Goal: Task Accomplishment & Management: Use online tool/utility

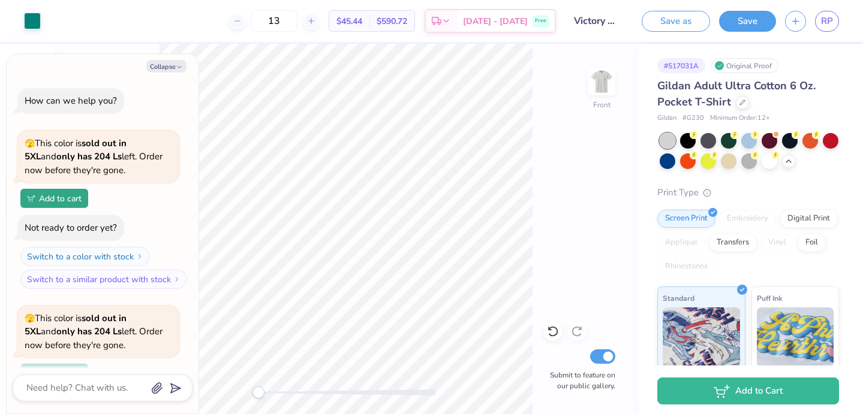
scroll to position [744, 0]
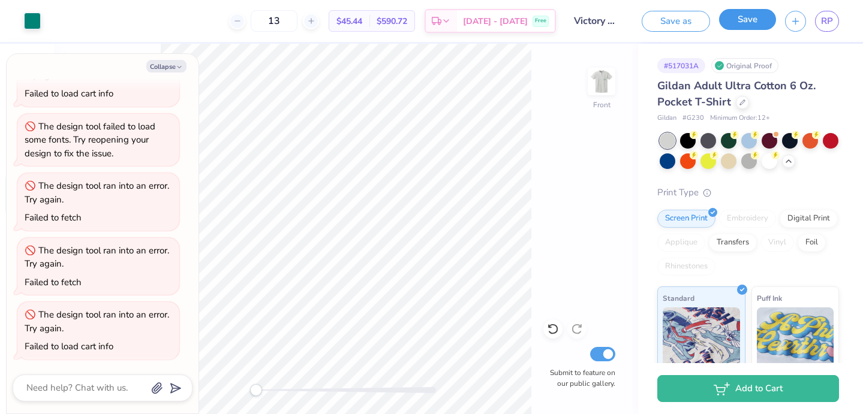
click at [757, 20] on button "Save" at bounding box center [747, 19] width 57 height 21
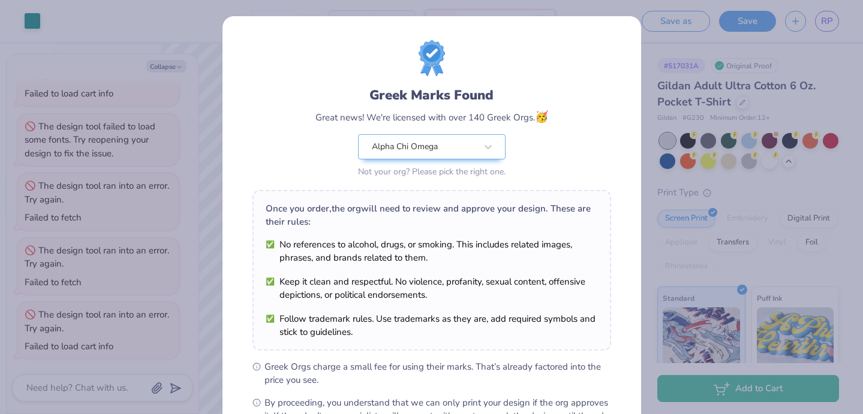
scroll to position [147, 0]
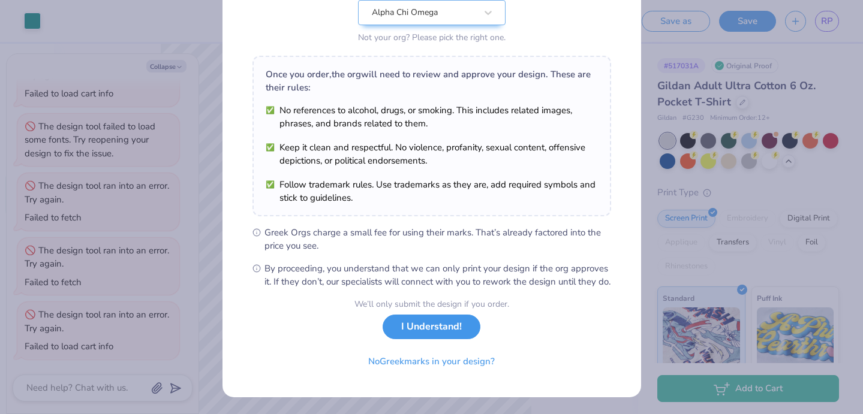
click at [433, 336] on button "I Understand!" at bounding box center [431, 327] width 98 height 25
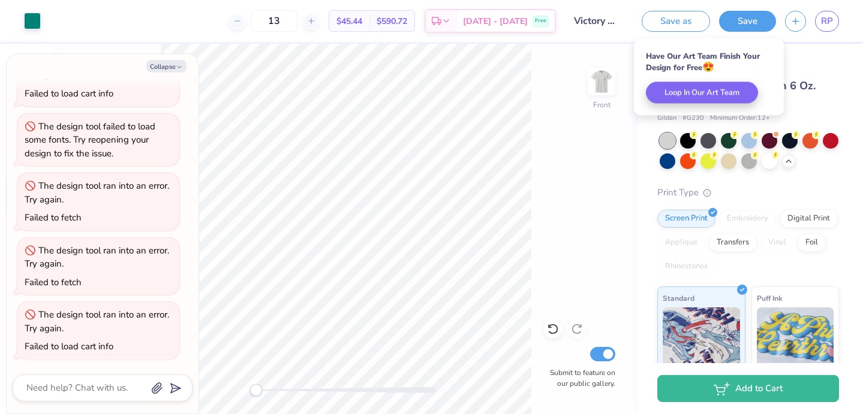
scroll to position [0, 0]
click at [605, 89] on img at bounding box center [601, 82] width 48 height 48
type textarea "x"
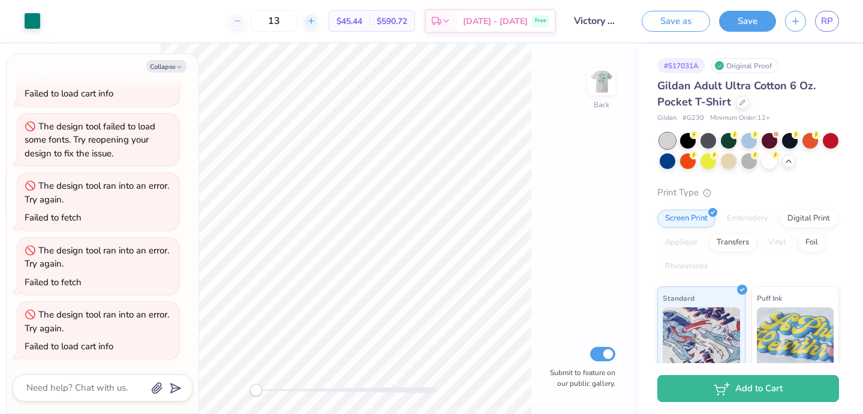
click at [315, 18] on icon at bounding box center [311, 21] width 8 height 8
type input "14"
click at [327, 20] on input "14" at bounding box center [313, 21] width 47 height 22
type textarea "x"
click at [315, 20] on icon at bounding box center [311, 21] width 8 height 8
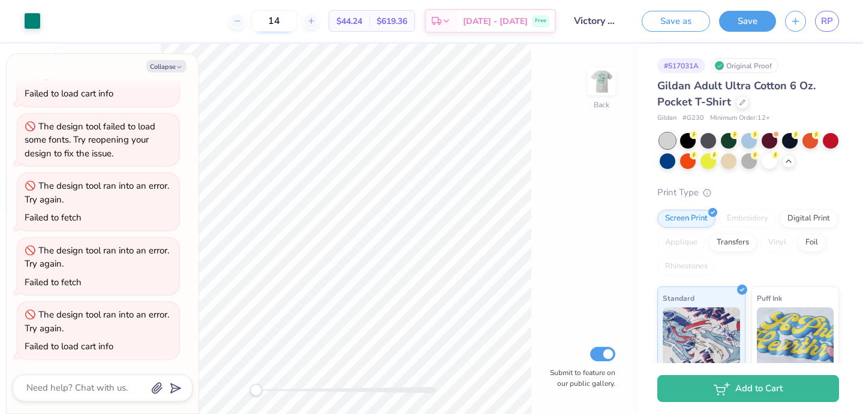
type input "15"
type textarea "x"
click at [297, 21] on input "15" at bounding box center [274, 21] width 47 height 22
drag, startPoint x: 297, startPoint y: 21, endPoint x: 261, endPoint y: 16, distance: 36.4
click at [261, 17] on div "15" at bounding box center [274, 21] width 90 height 22
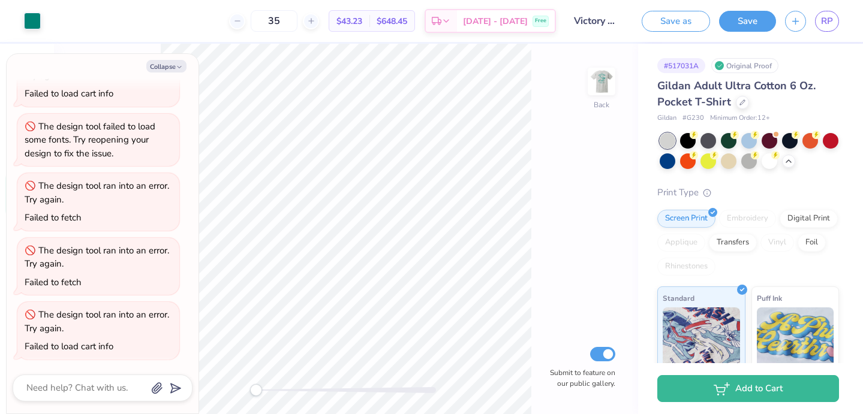
type input "35"
click at [743, 100] on div at bounding box center [742, 101] width 13 height 13
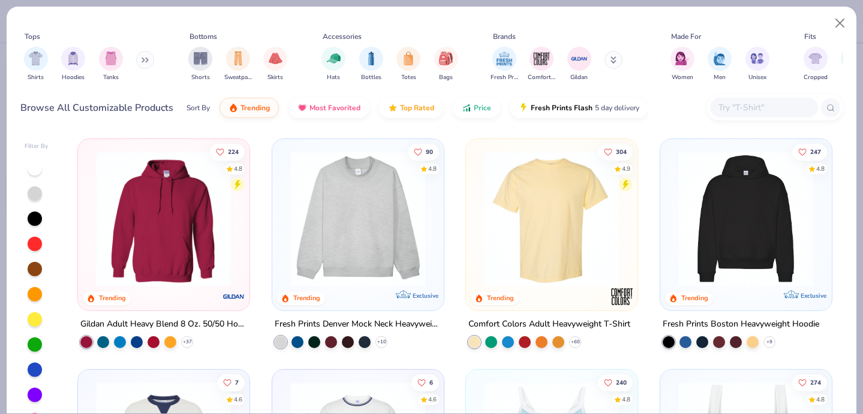
click at [755, 98] on div at bounding box center [764, 108] width 108 height 20
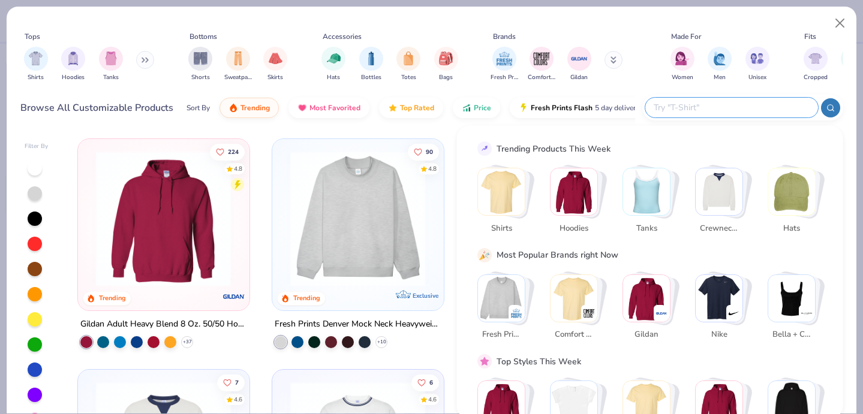
click at [644, 282] on img "Stack Card Button Gildan" at bounding box center [646, 298] width 47 height 47
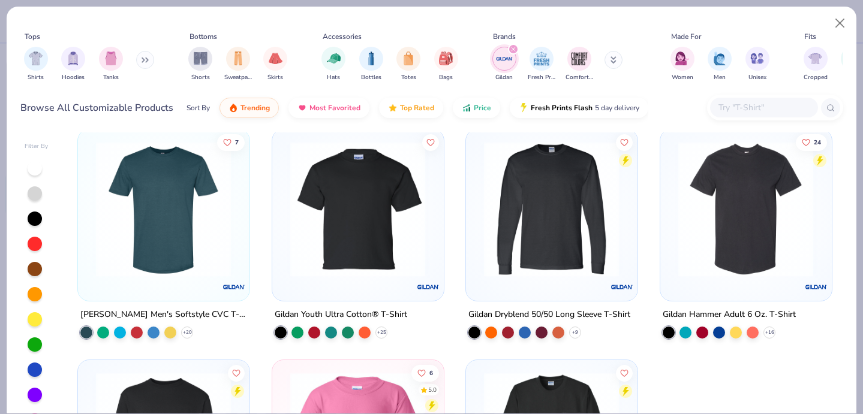
scroll to position [1855, 0]
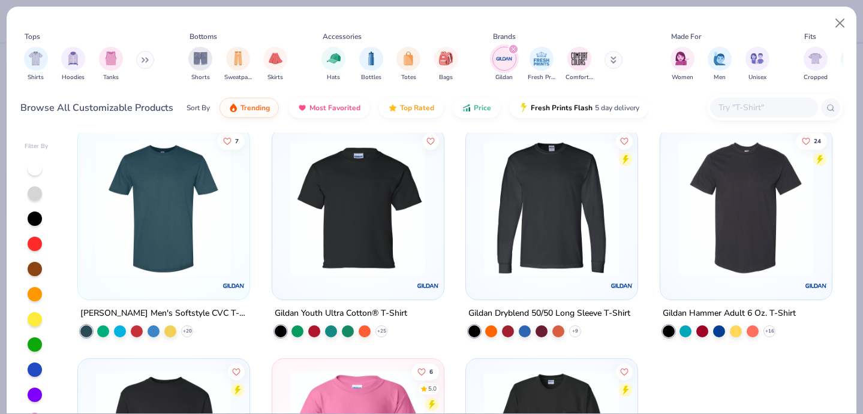
click at [755, 110] on input "text" at bounding box center [763, 108] width 92 height 14
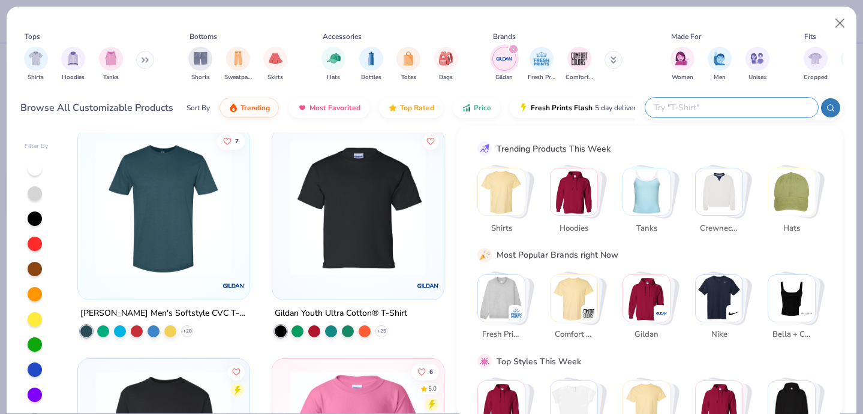
scroll to position [41, 0]
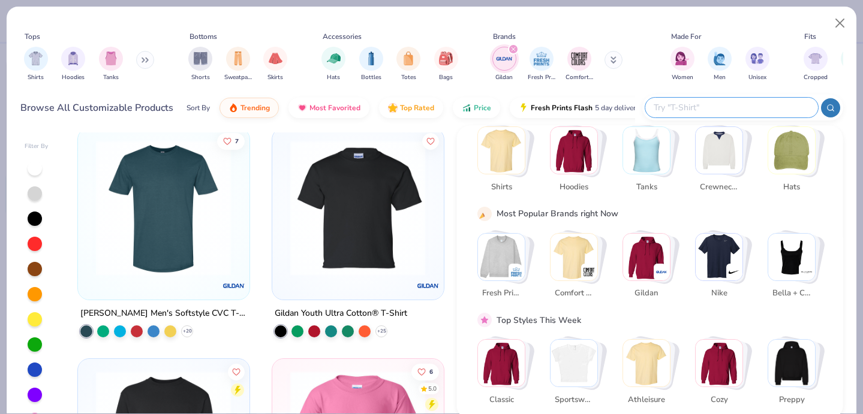
click at [796, 254] on img "Stack Card Button Bella + Canvas" at bounding box center [791, 256] width 47 height 47
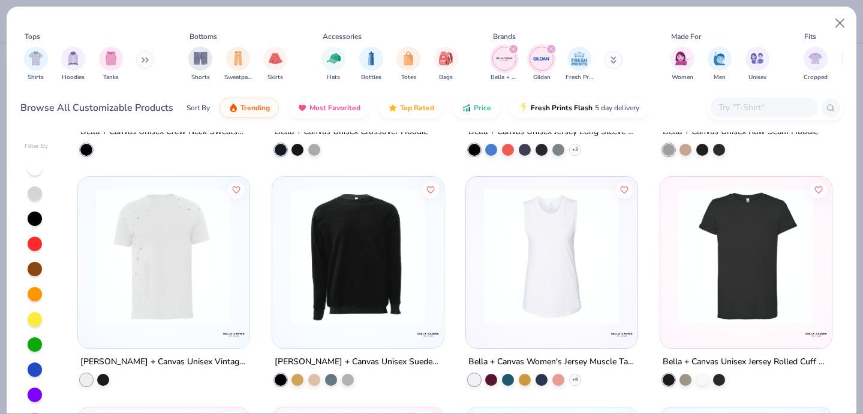
scroll to position [5497, 0]
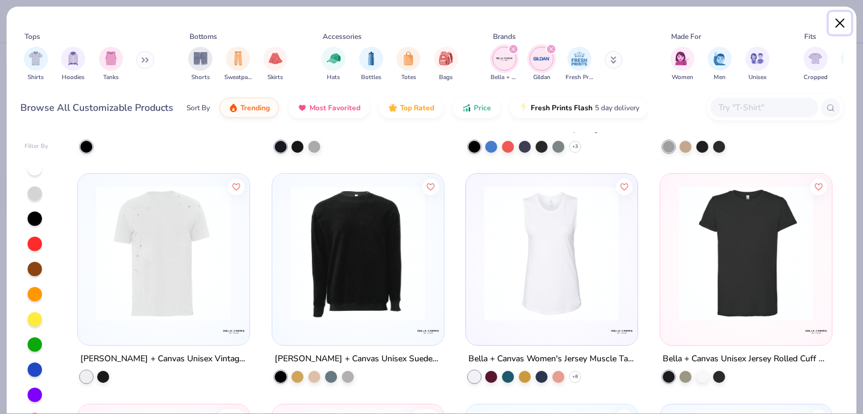
click at [836, 23] on button "Close" at bounding box center [839, 23] width 23 height 23
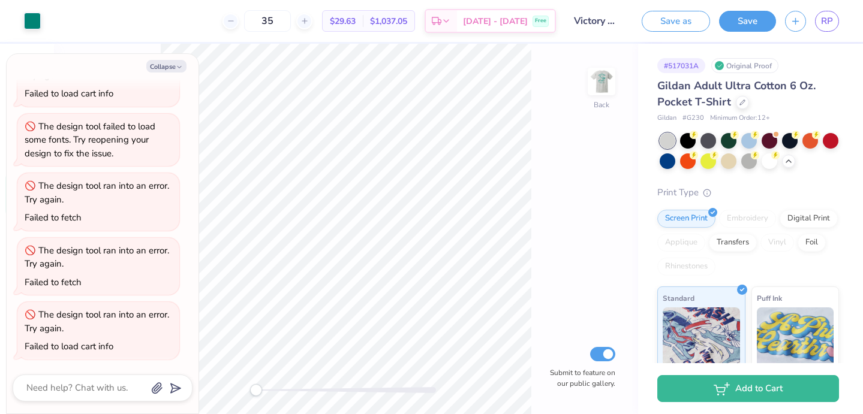
click at [627, 152] on div "Back Submit to feature on our public gallery." at bounding box center [346, 229] width 584 height 370
click at [177, 67] on polyline "button" at bounding box center [179, 68] width 4 height 2
type textarea "x"
